Goal: Find specific page/section: Find specific page/section

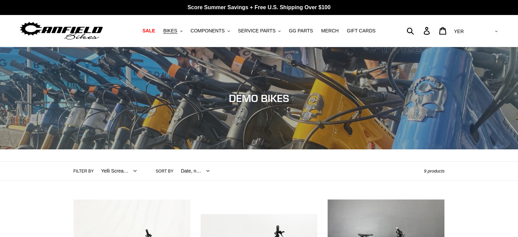
select select "YER"
select select "/collections/demo-bike-sale/yelli-screamy"
select select "created-descending"
